Goal: Find specific page/section: Locate a particular part of the current website

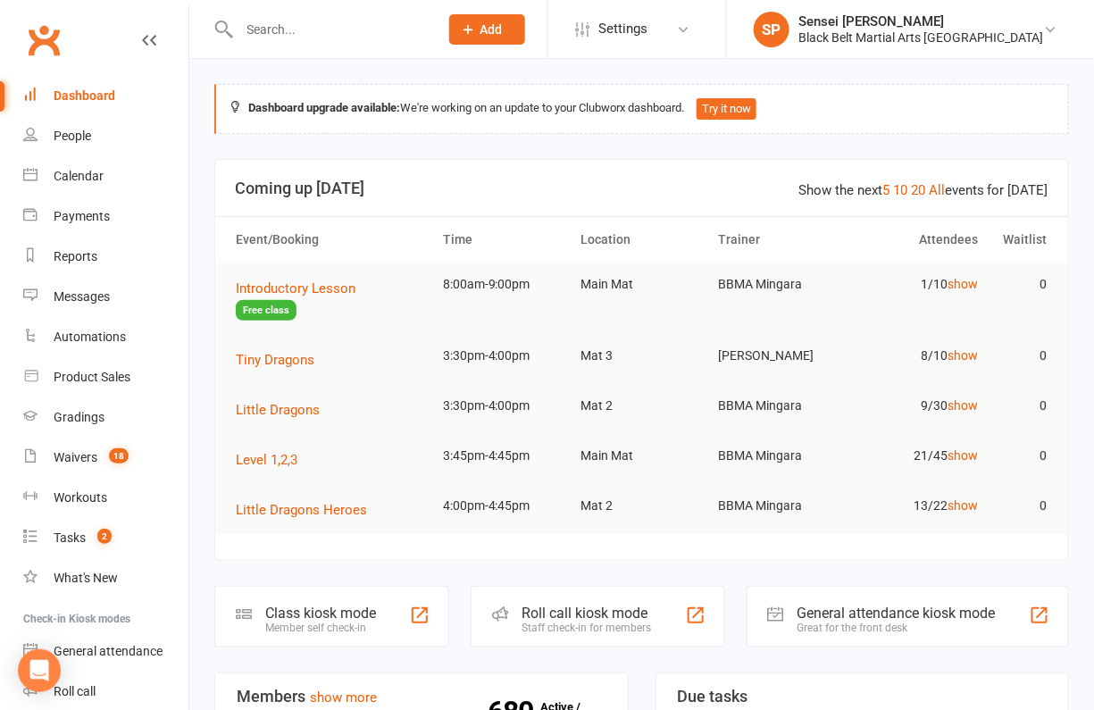
click at [338, 43] on div at bounding box center [320, 29] width 212 height 58
click at [330, 25] on input "text" at bounding box center [330, 29] width 193 height 25
type input "[PERSON_NAME] pr"
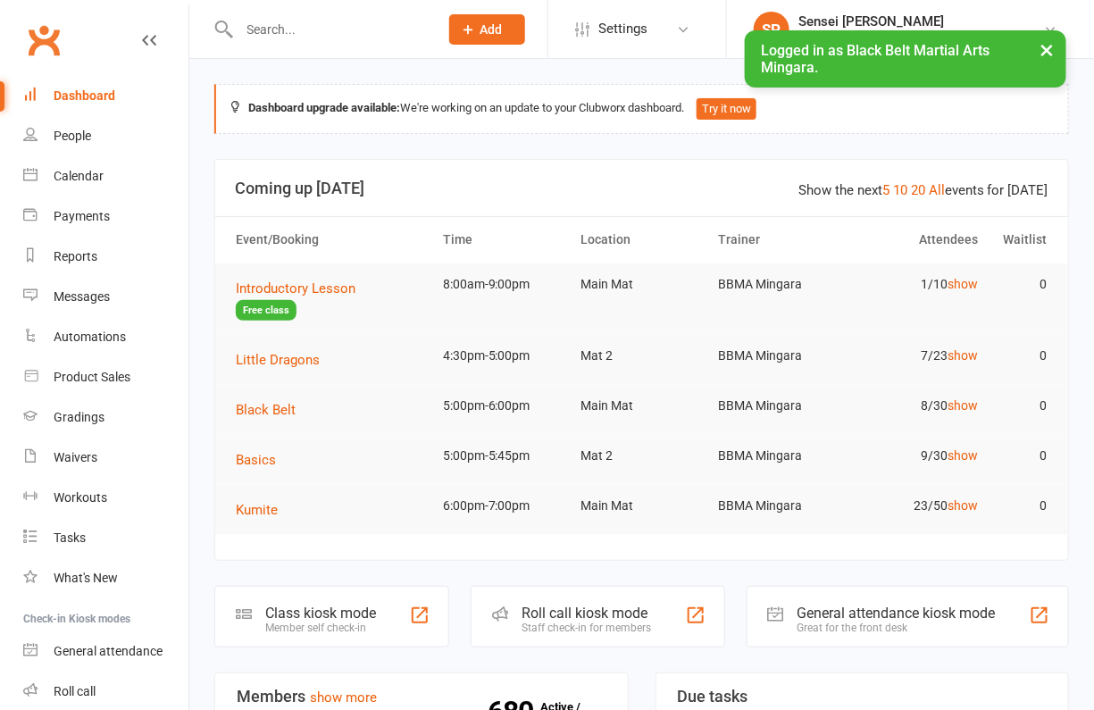
click at [269, 32] on input "text" at bounding box center [330, 29] width 193 height 25
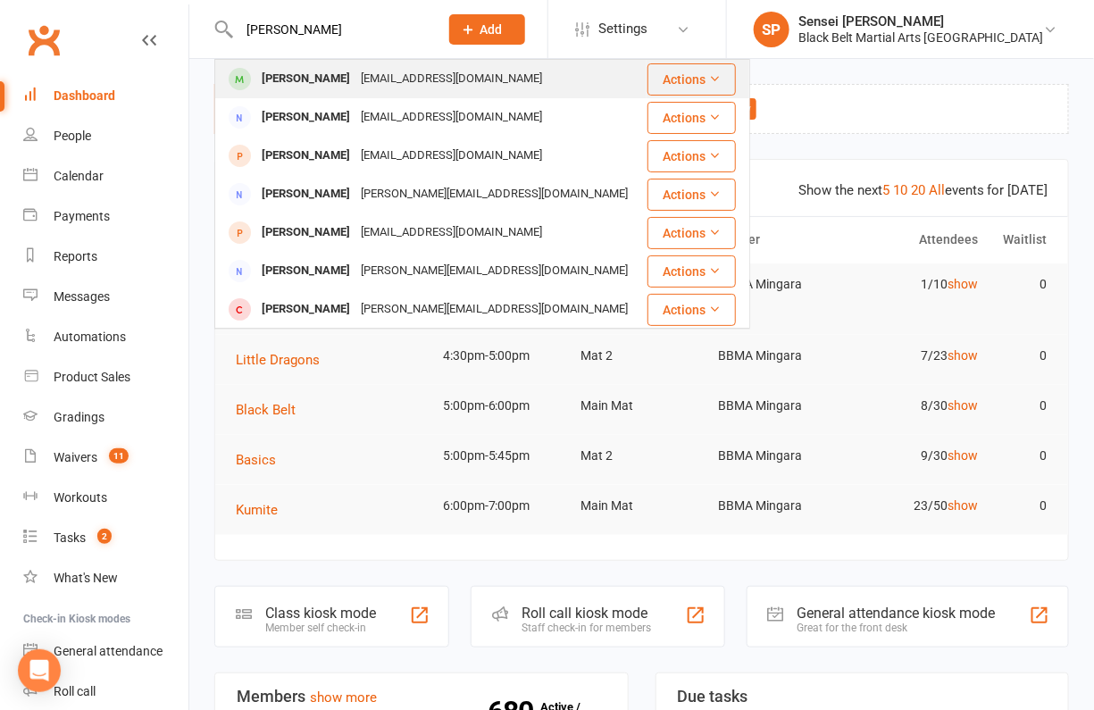
type input "[PERSON_NAME]"
click at [273, 71] on div "[PERSON_NAME]" at bounding box center [305, 79] width 99 height 26
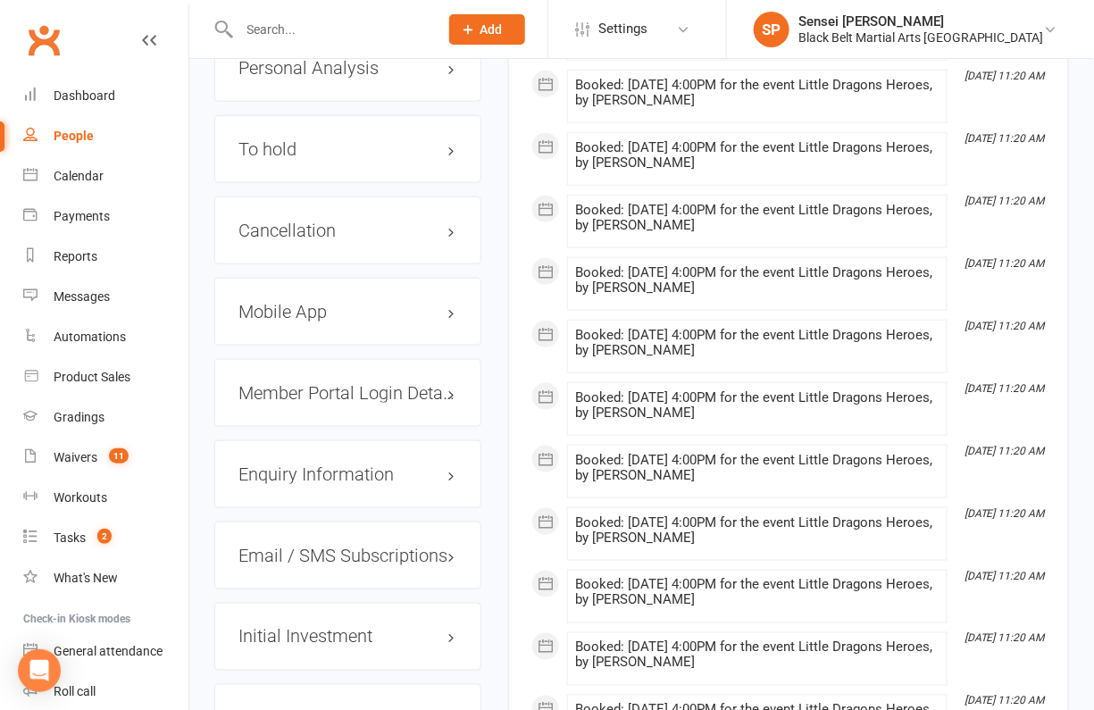
scroll to position [2375, 0]
